Goal: Use online tool/utility

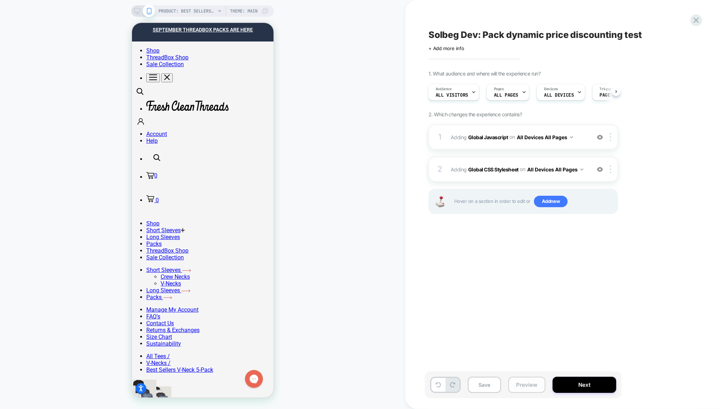
click at [0, 0] on button "Preview" at bounding box center [0, 0] width 0 height 0
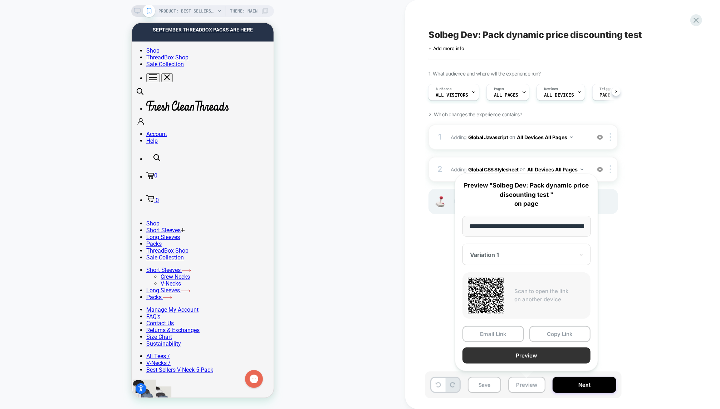
click at [494, 349] on button "Preview" at bounding box center [527, 355] width 128 height 16
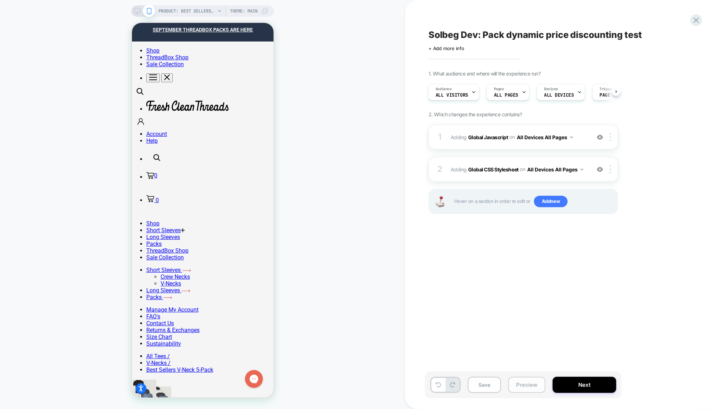
click at [0, 0] on button "Preview" at bounding box center [0, 0] width 0 height 0
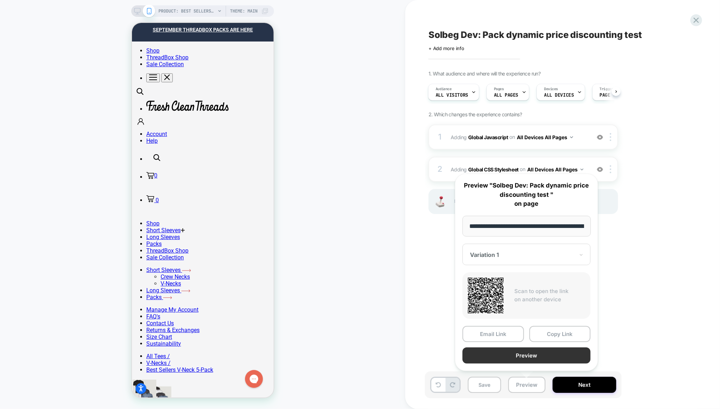
click at [12, 102] on button "Preview" at bounding box center [9, 100] width 6 height 3
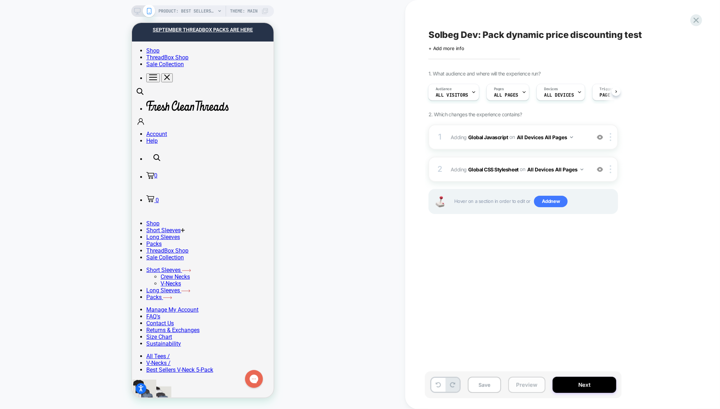
click at [0, 0] on button "Preview" at bounding box center [0, 0] width 0 height 0
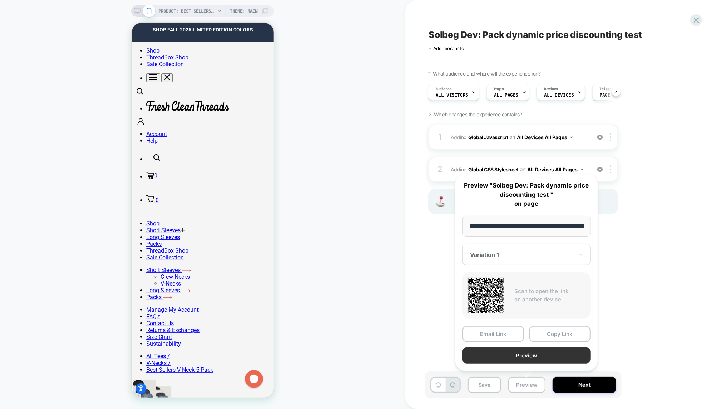
click at [142, 156] on button "Preview" at bounding box center [77, 152] width 127 height 7
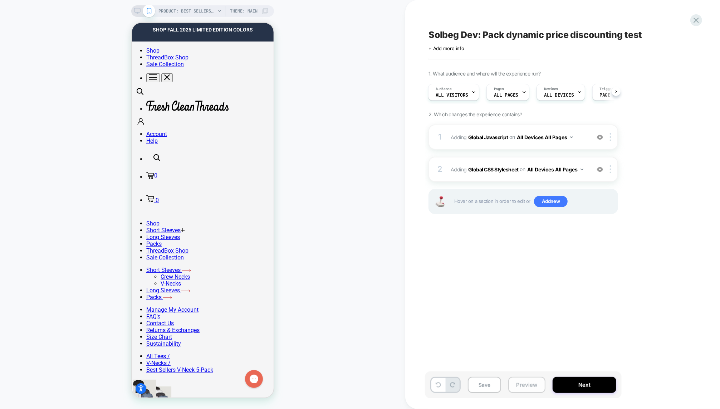
click at [0, 0] on button "Preview" at bounding box center [0, 0] width 0 height 0
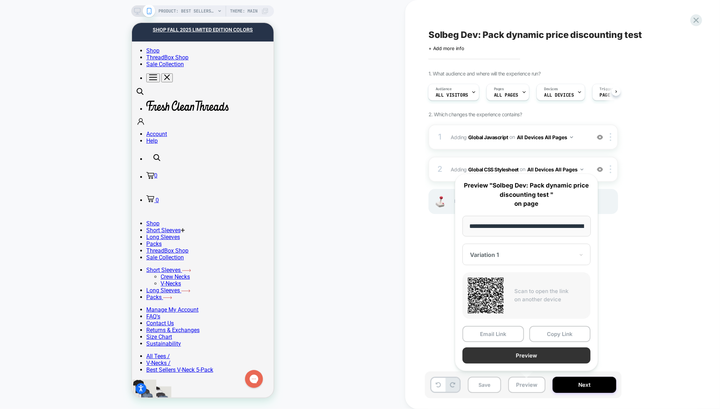
click at [142, 197] on button "Preview" at bounding box center [71, 197] width 142 height 0
